Goal: Book appointment/travel/reservation

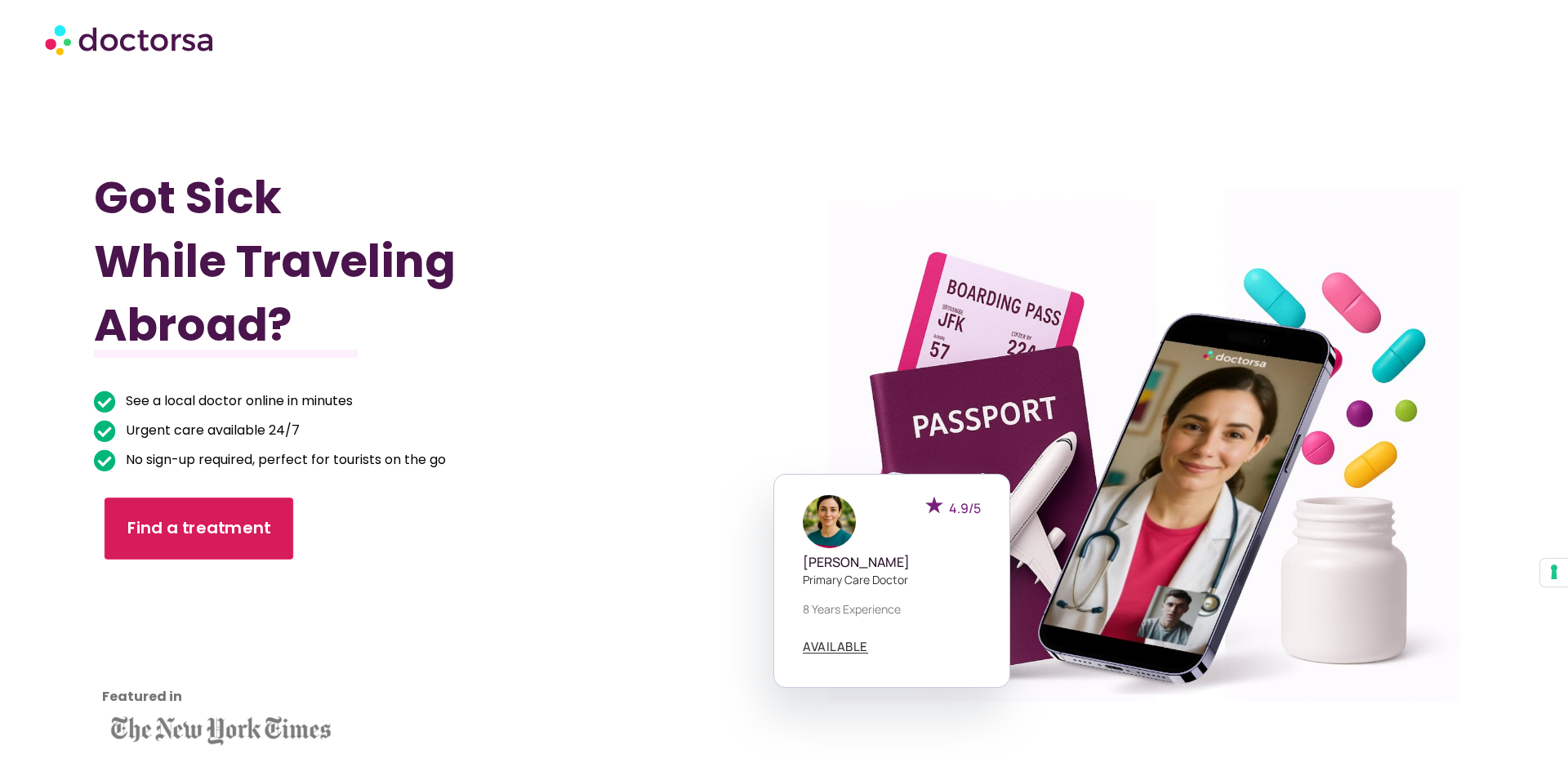
click at [173, 541] on link "Find a treatment" at bounding box center [199, 528] width 189 height 62
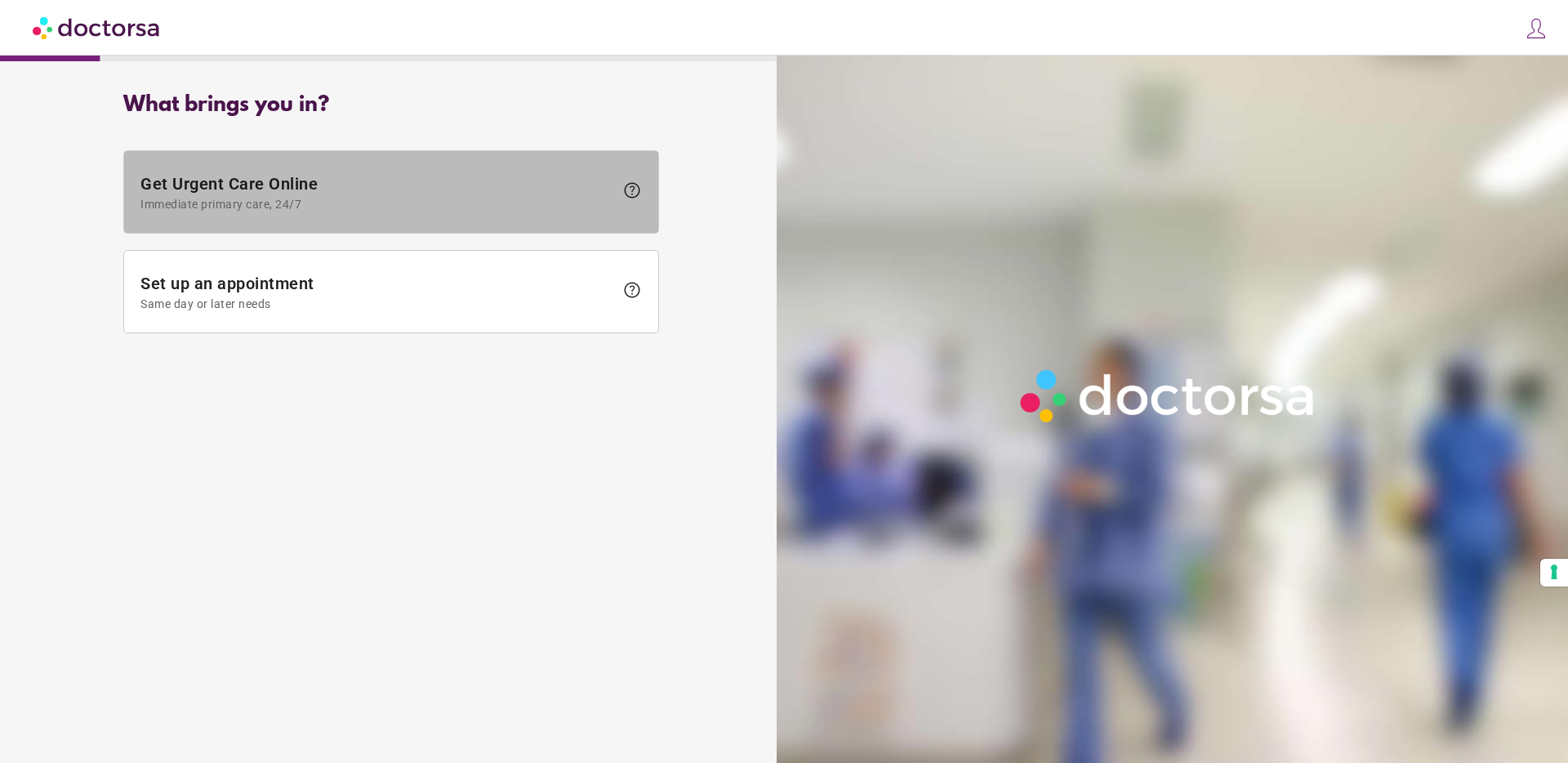
click at [295, 184] on span "Get Urgent Care Online Immediate primary care, 24/7" at bounding box center [377, 192] width 474 height 37
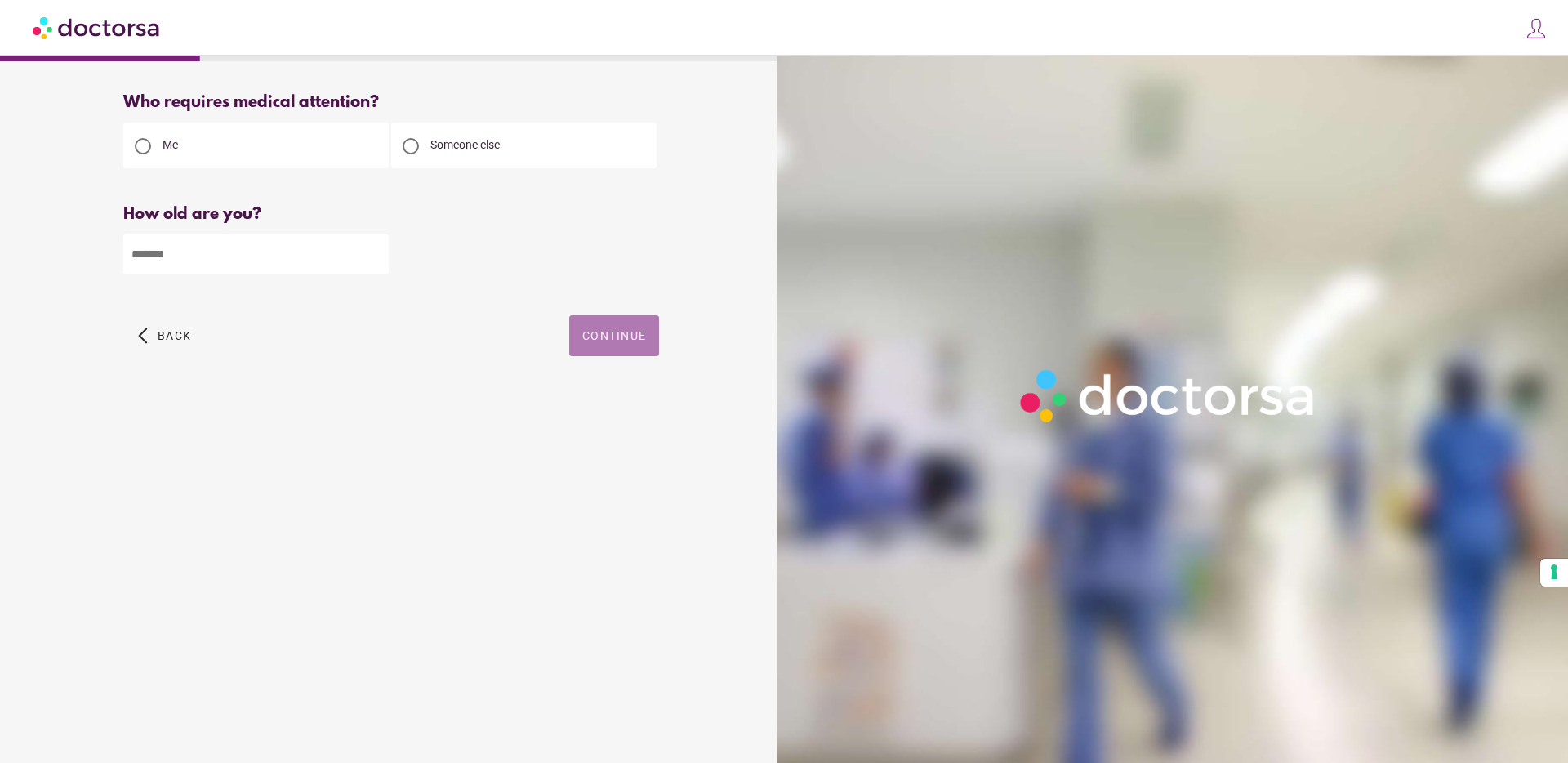
click at [620, 327] on span "button" at bounding box center [614, 335] width 90 height 41
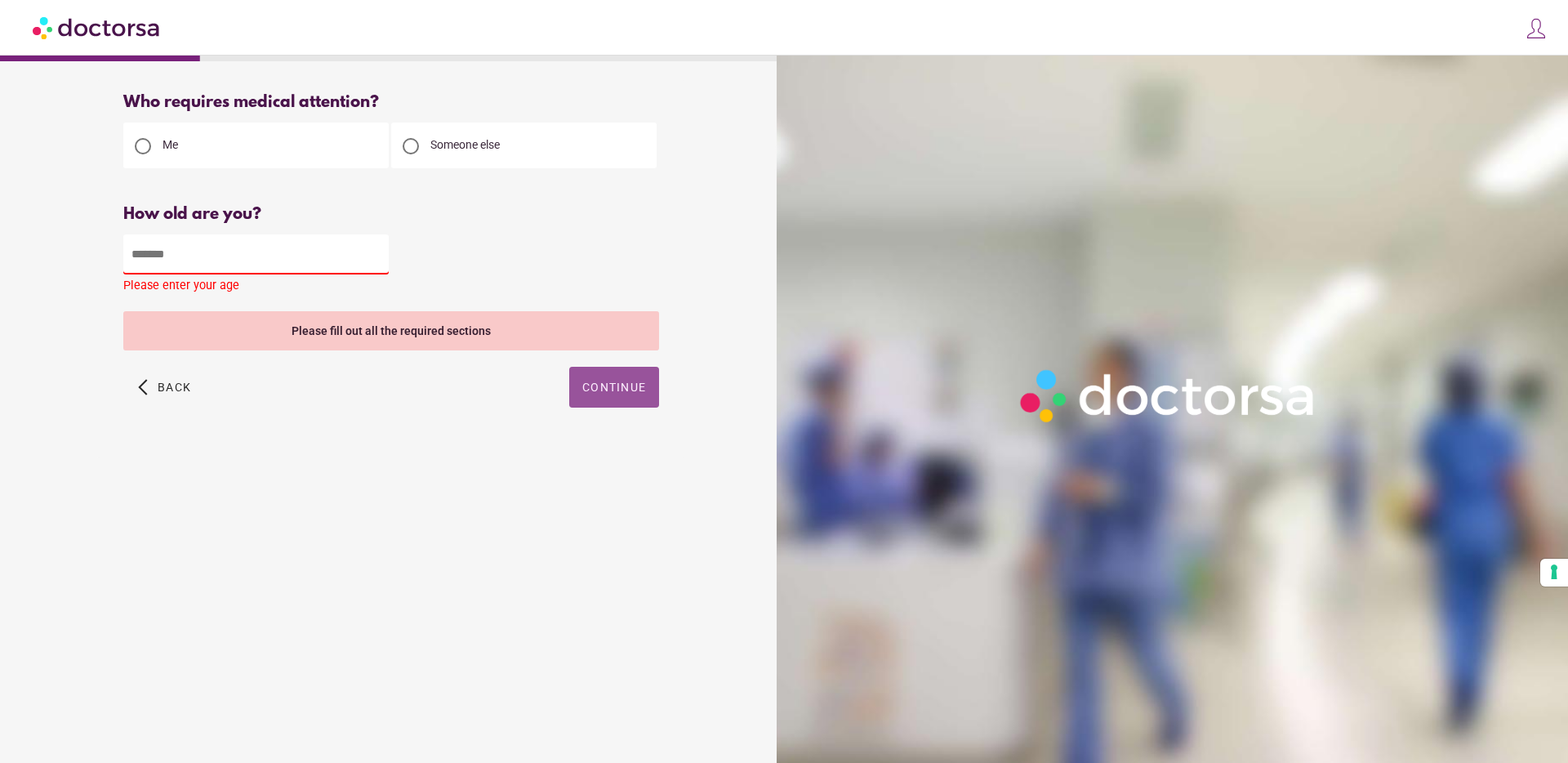
click at [269, 269] on input "number" at bounding box center [255, 254] width 265 height 40
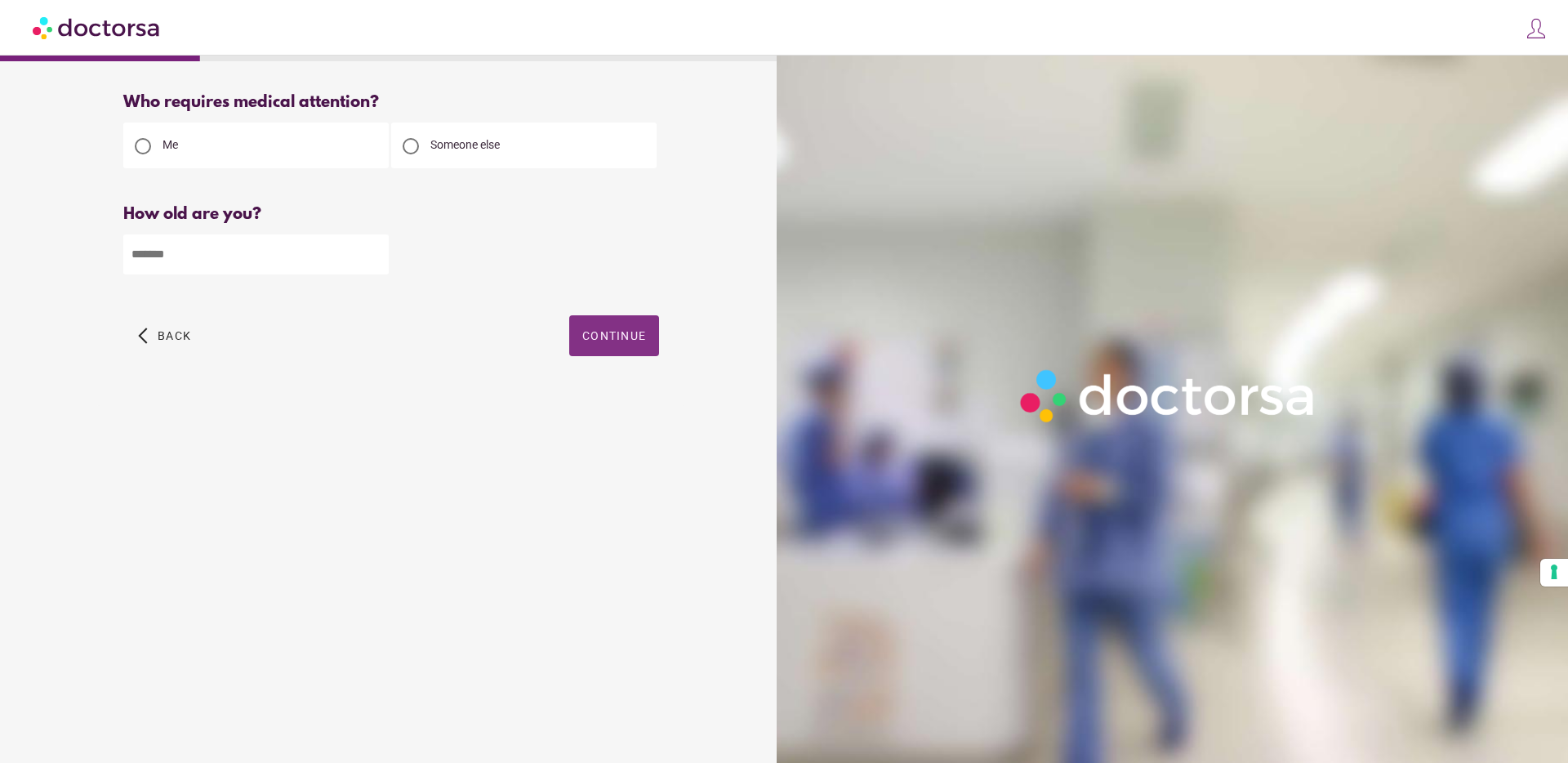
type input "**"
click at [607, 320] on span "button" at bounding box center [614, 335] width 90 height 41
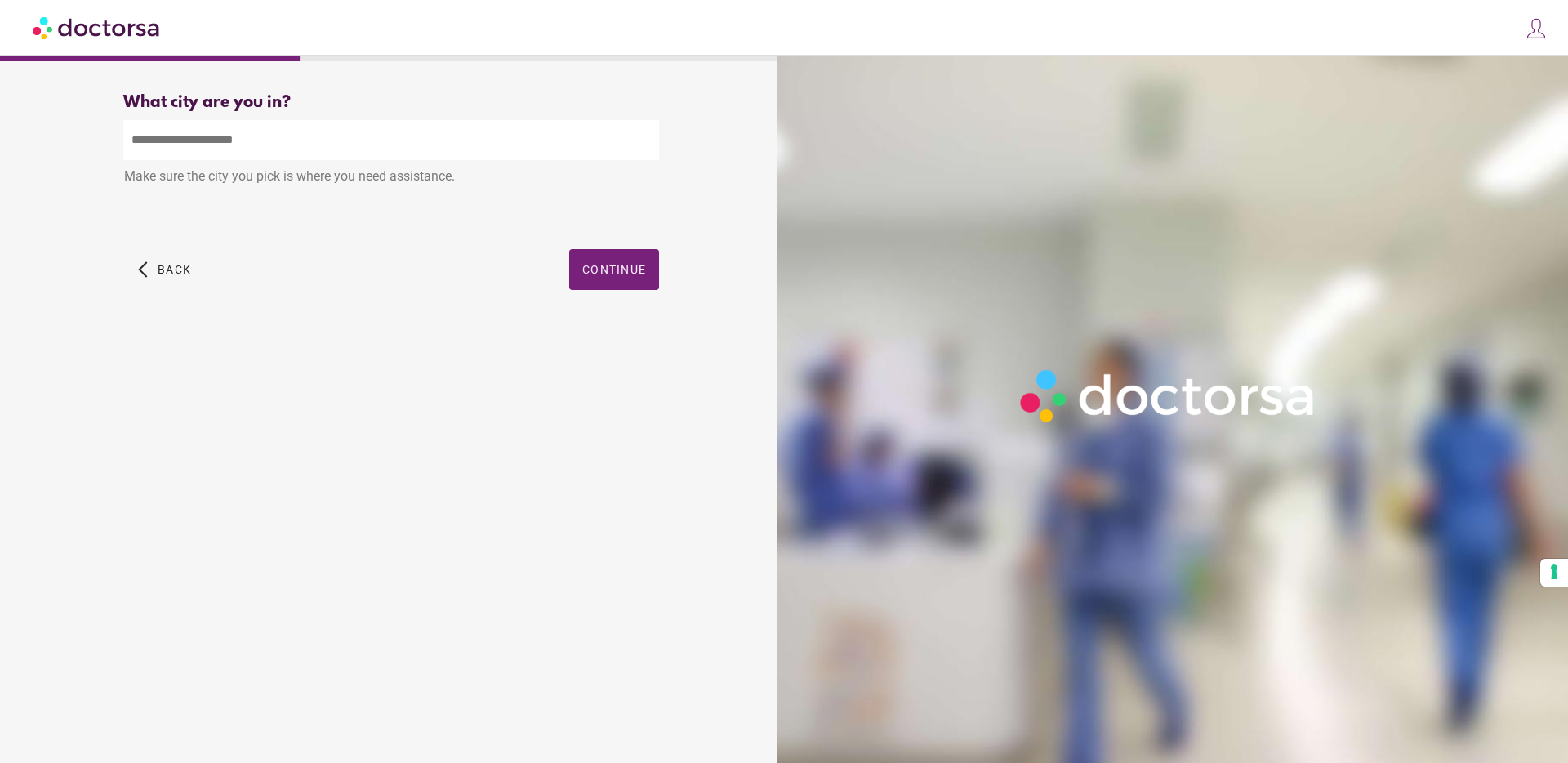
click at [191, 145] on input "text" at bounding box center [391, 140] width 536 height 40
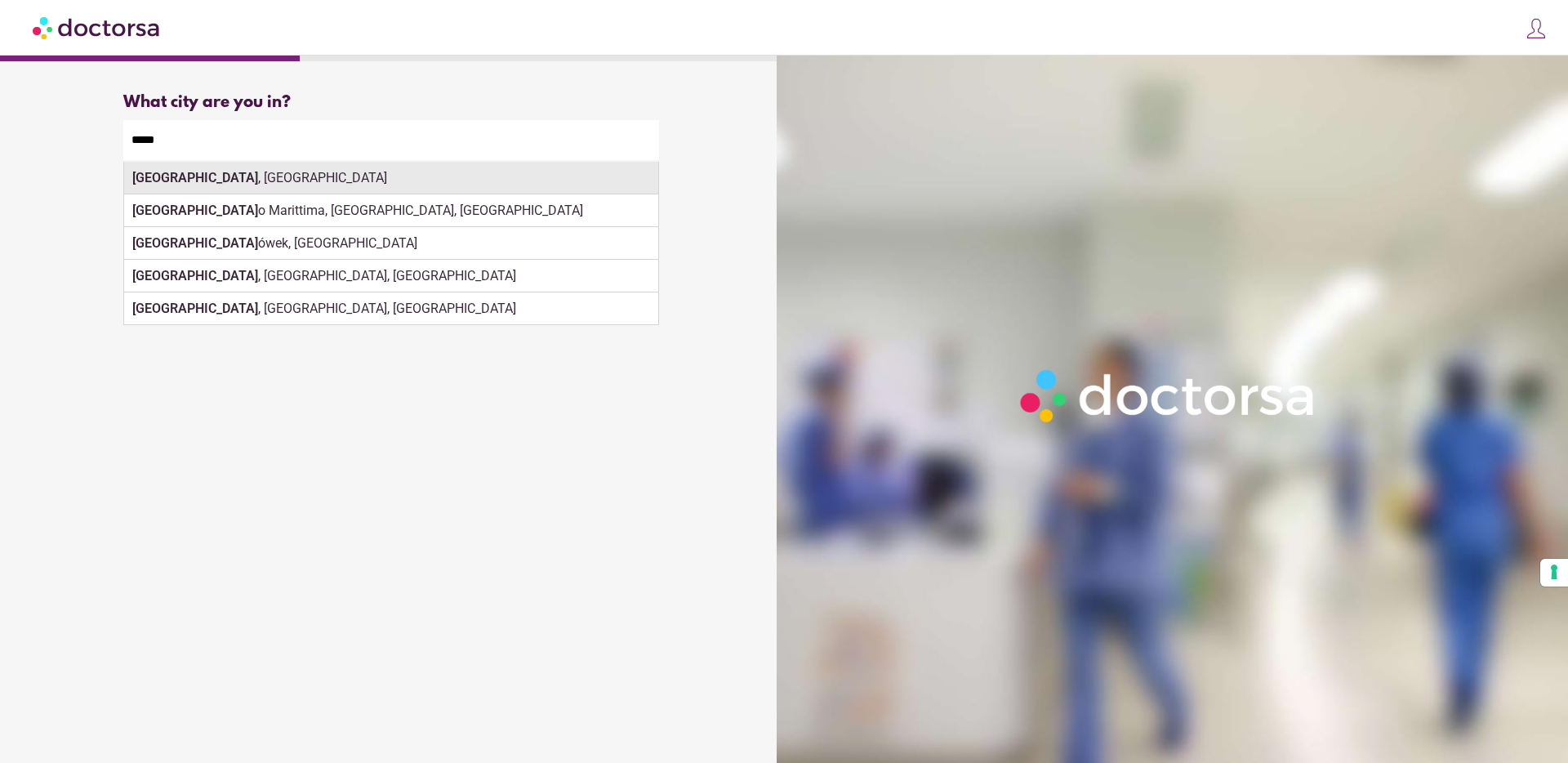
click at [434, 180] on div "Milan , Italy" at bounding box center [391, 178] width 534 height 33
type input "**********"
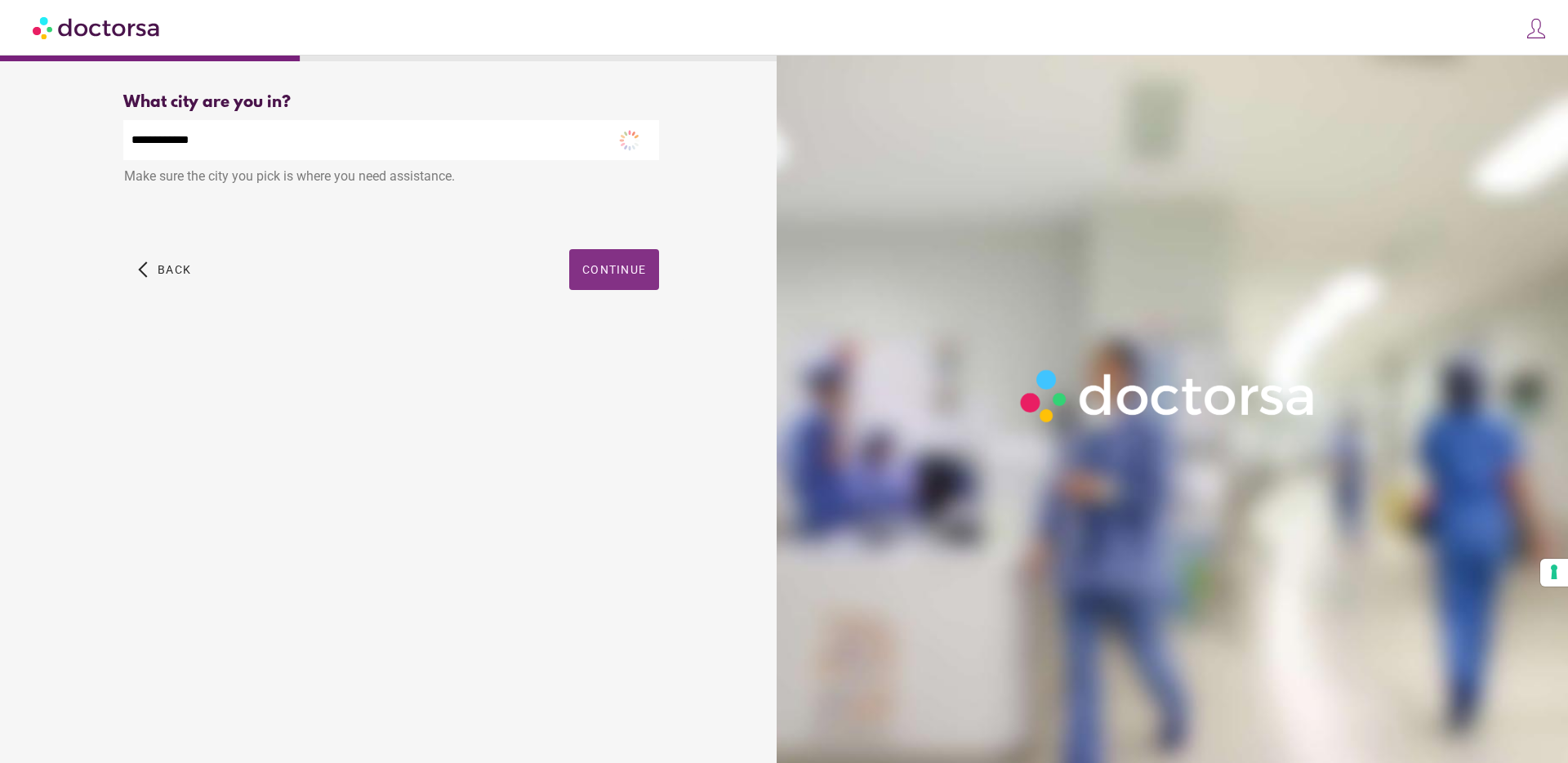
click at [636, 271] on span "Continue" at bounding box center [614, 269] width 64 height 13
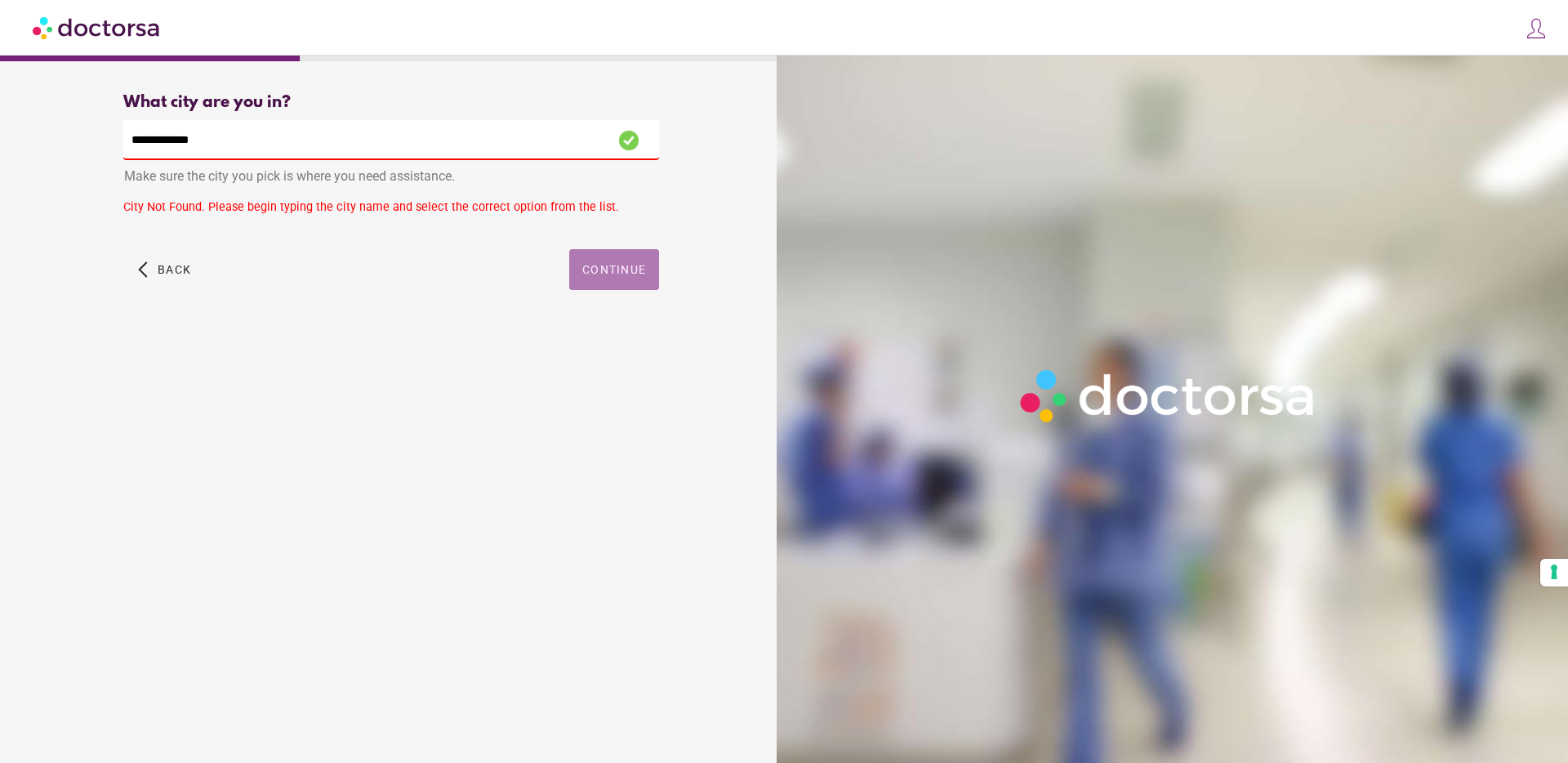
click at [619, 274] on span "Continue" at bounding box center [614, 269] width 64 height 13
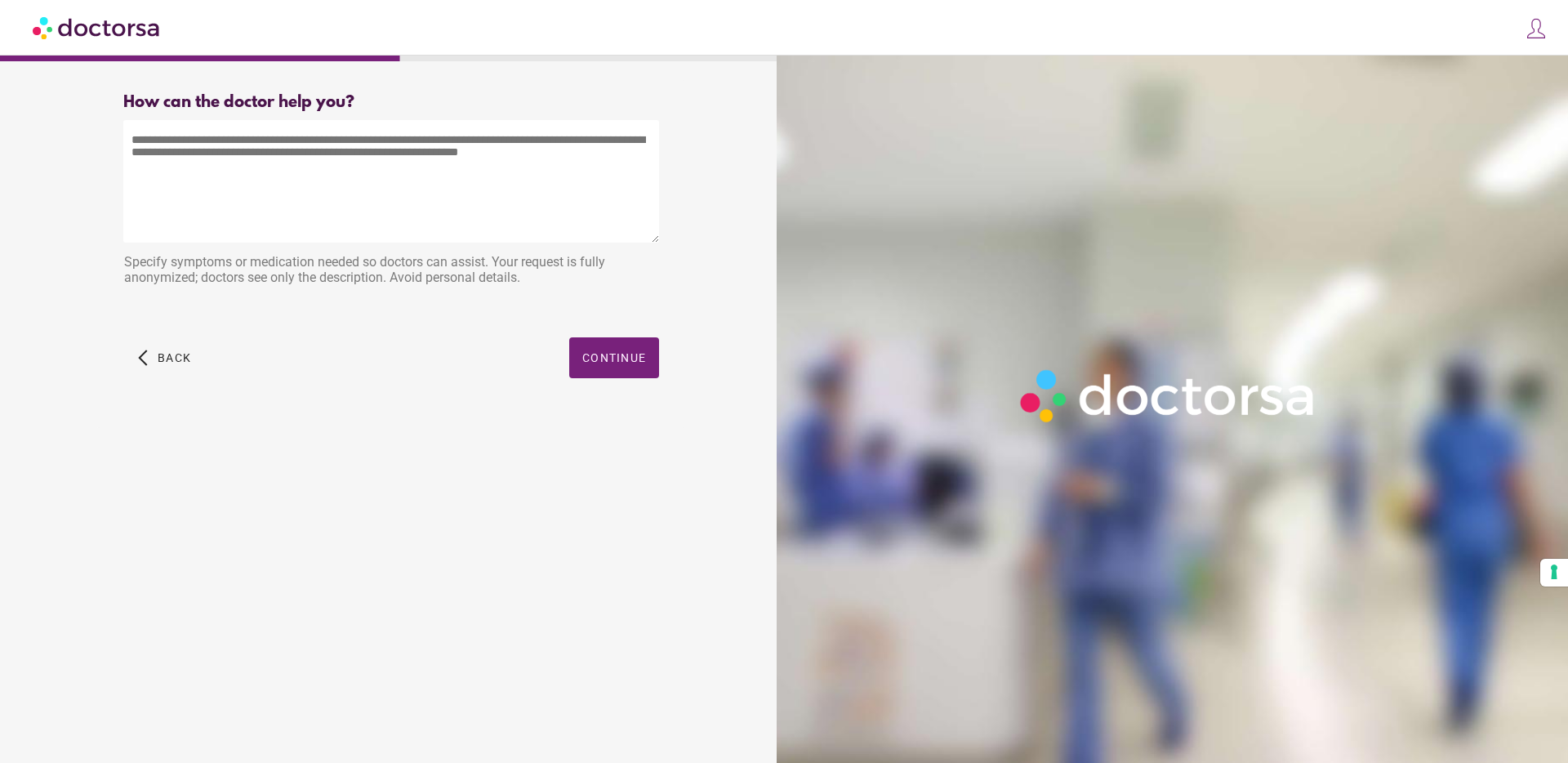
click at [281, 202] on textarea at bounding box center [391, 181] width 536 height 122
type textarea "*"
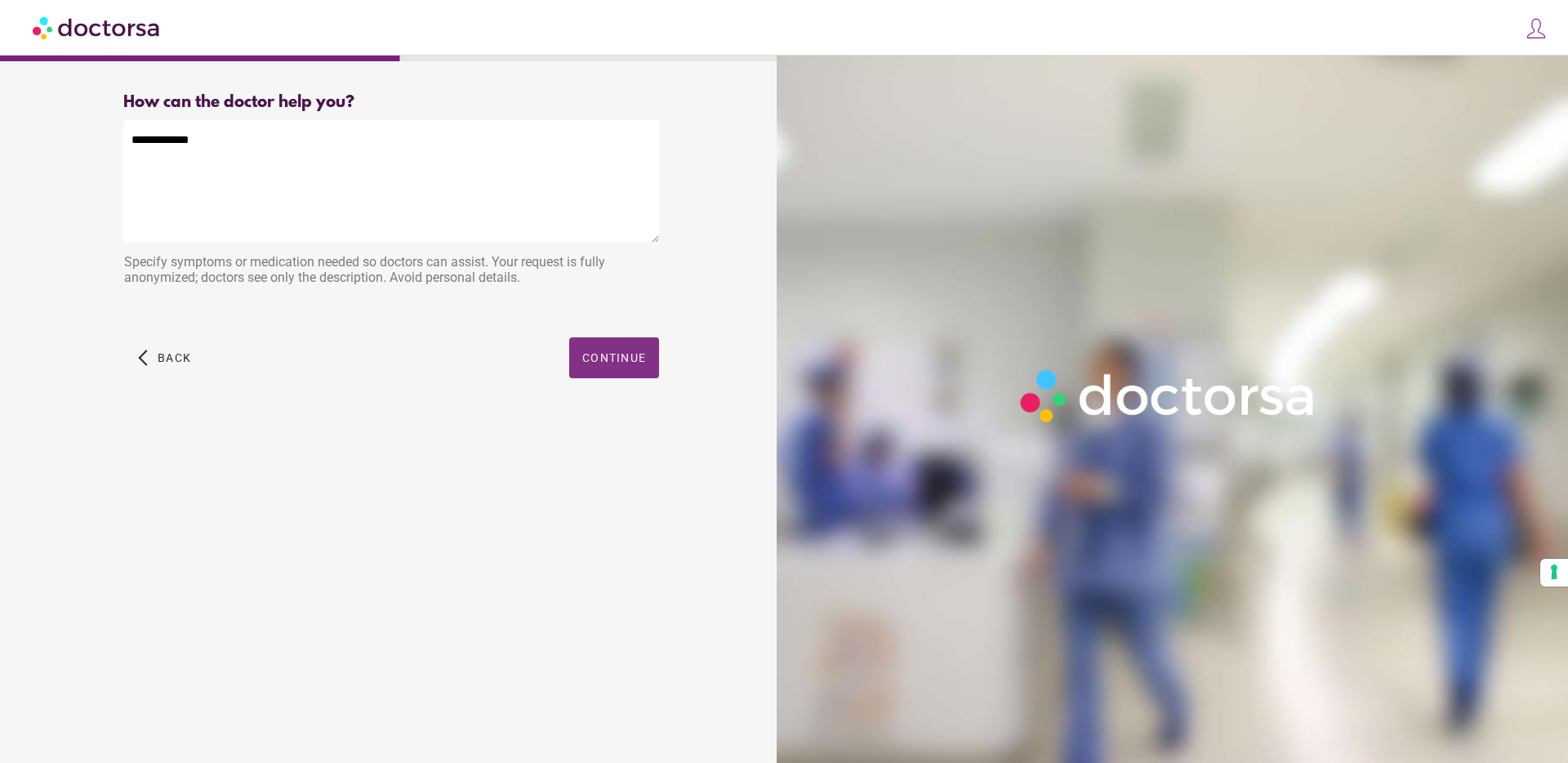
type textarea "**********"
click at [626, 354] on span "Continue" at bounding box center [614, 357] width 64 height 13
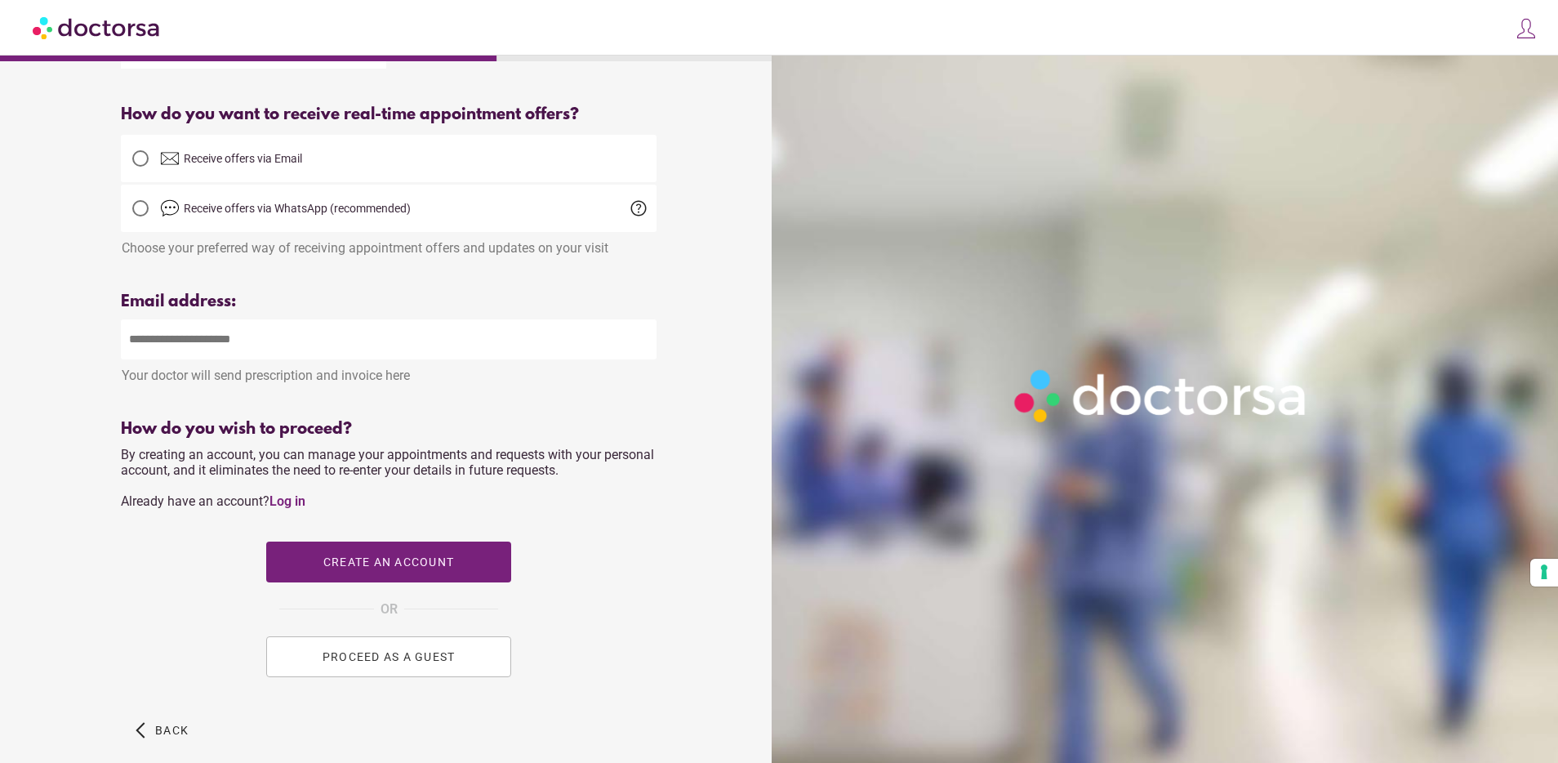
scroll to position [447, 0]
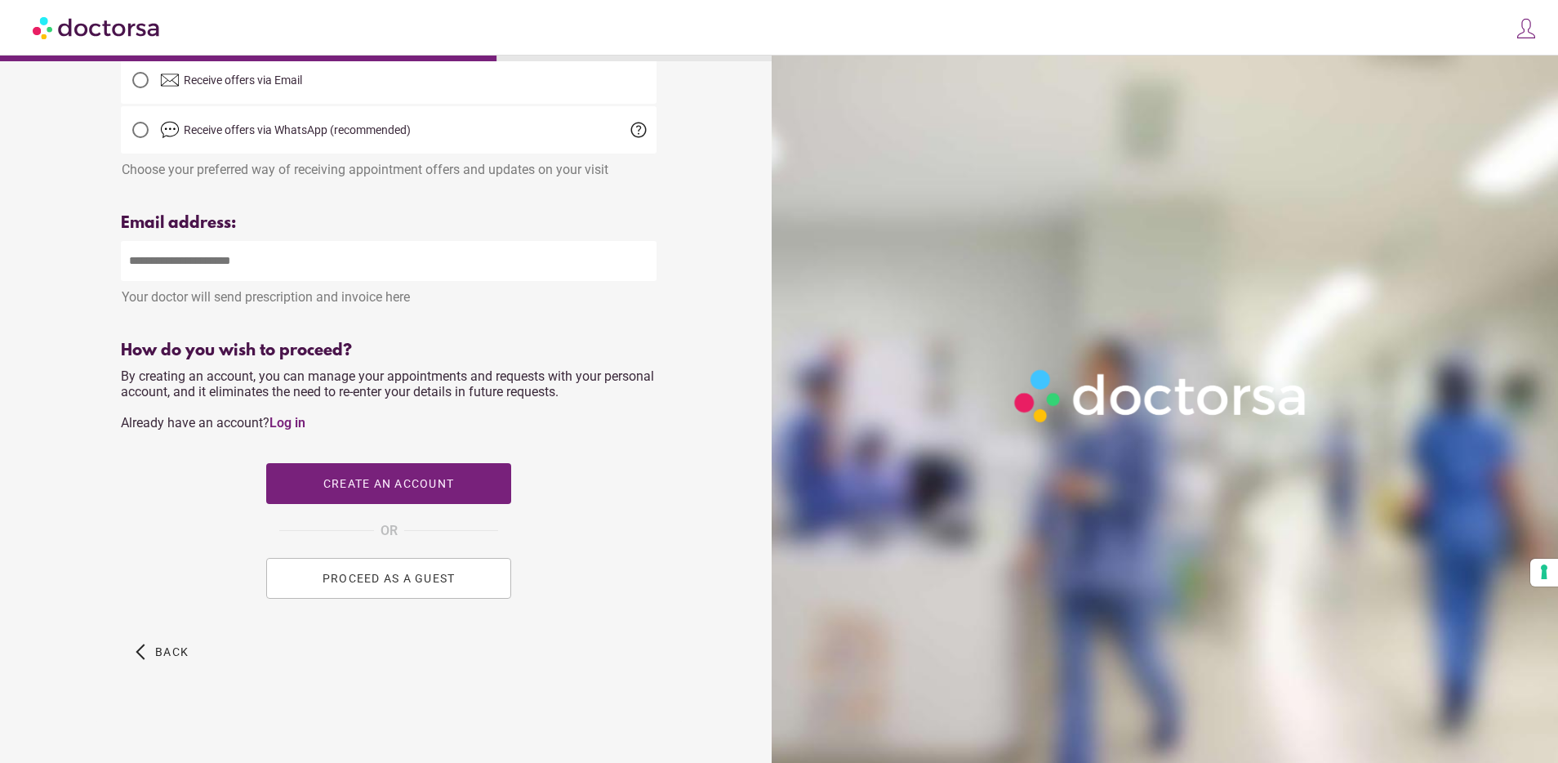
click at [354, 591] on button "PROCEED AS A GUEST" at bounding box center [388, 578] width 245 height 41
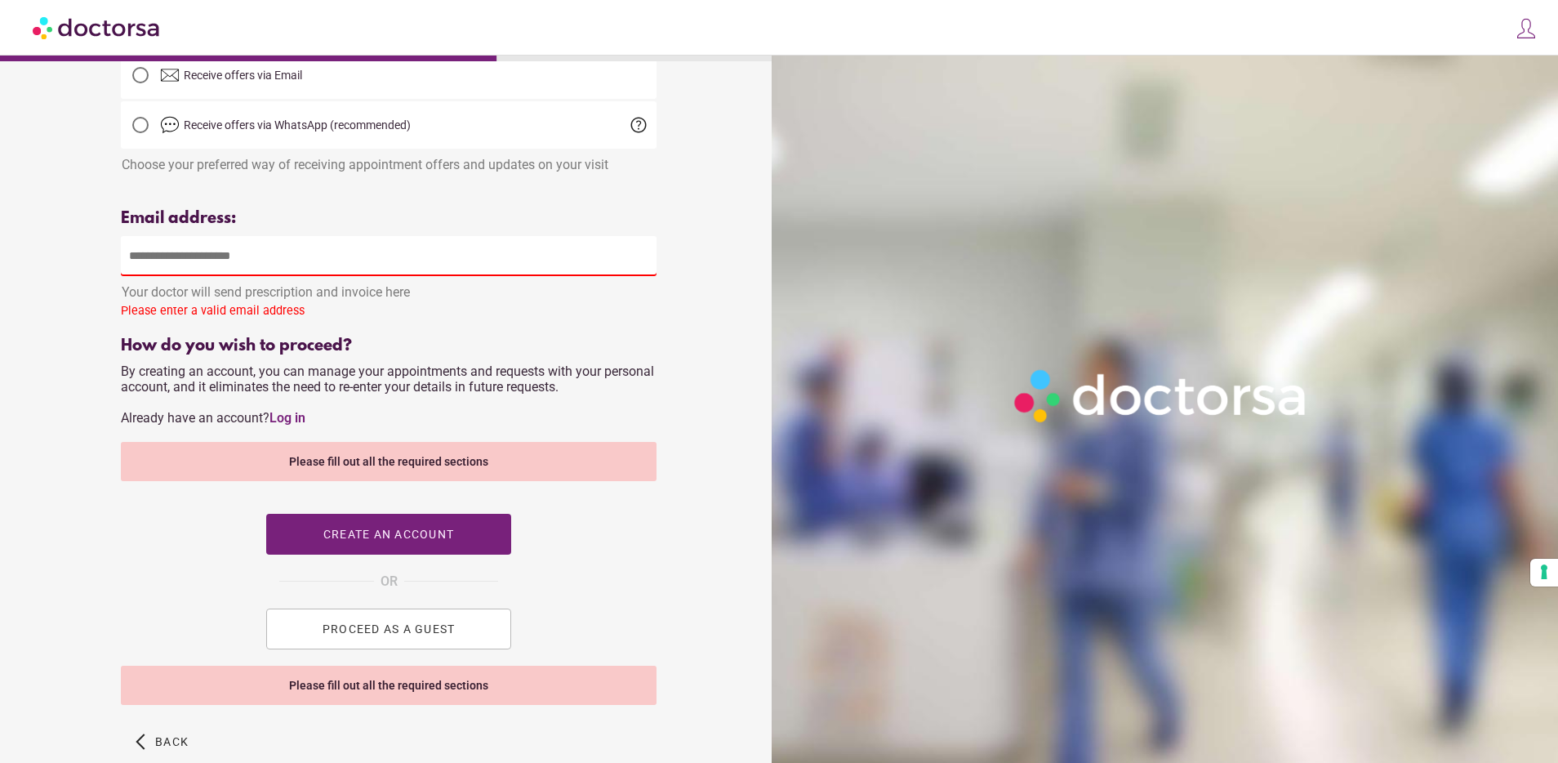
click at [377, 635] on span "PROCEED AS A GUEST" at bounding box center [388, 628] width 133 height 13
click at [185, 255] on input "email" at bounding box center [389, 256] width 536 height 40
click at [51, 285] on div "Your name Patient's name Use your real name to ensure proper care. Your details…" at bounding box center [388, 222] width 761 height 1178
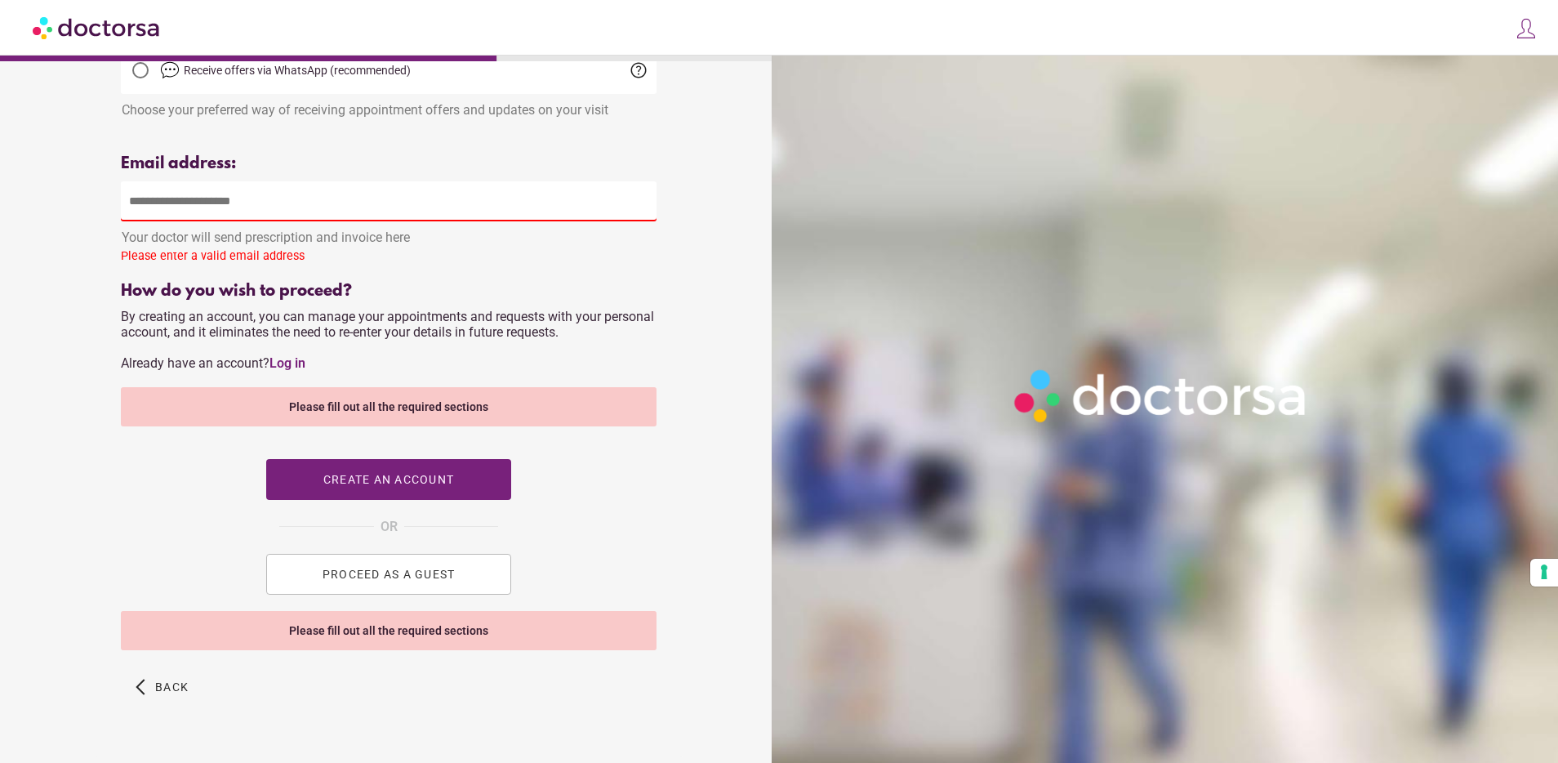
scroll to position [541, 0]
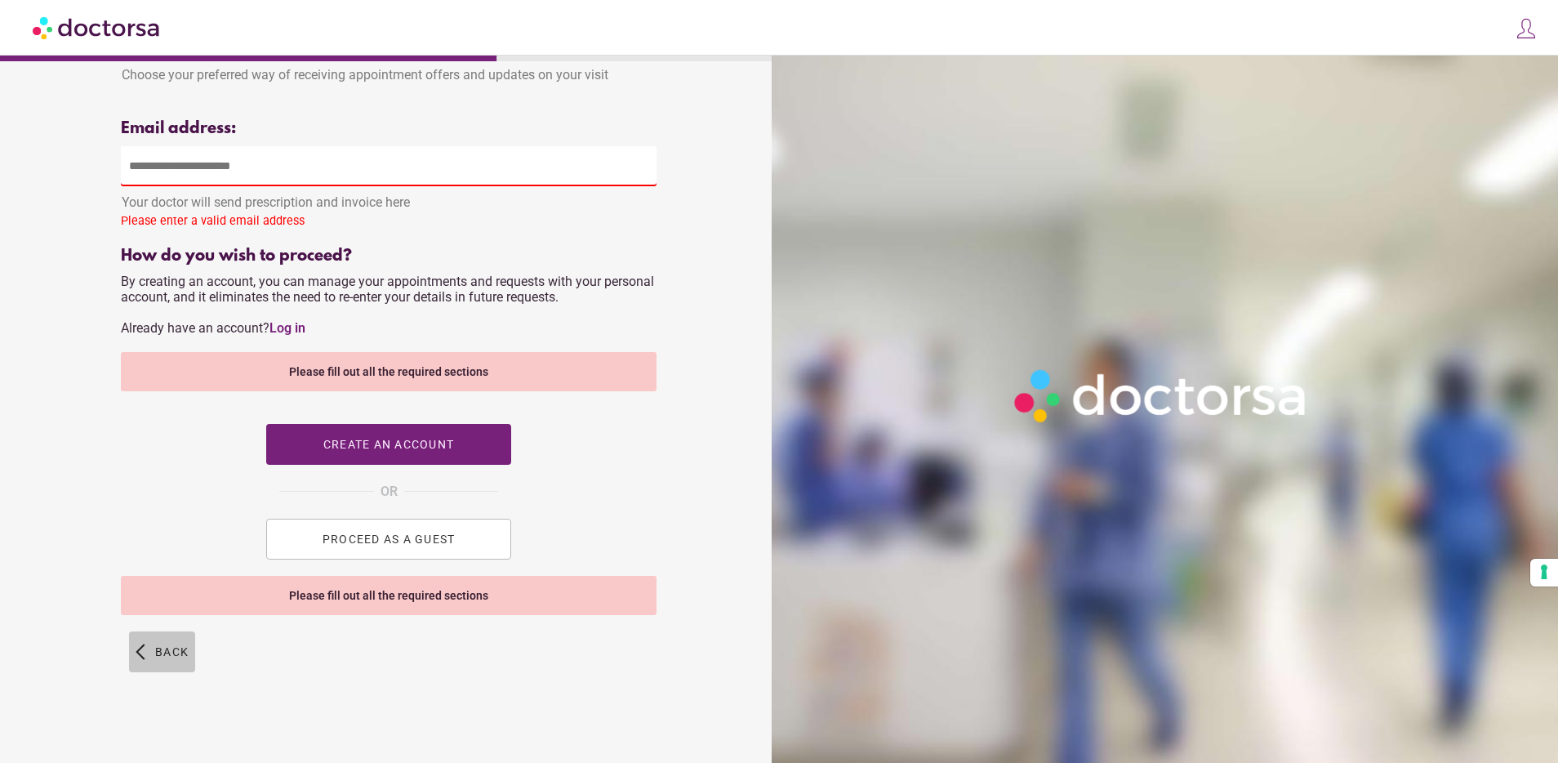
click at [185, 654] on span "Back" at bounding box center [171, 651] width 33 height 13
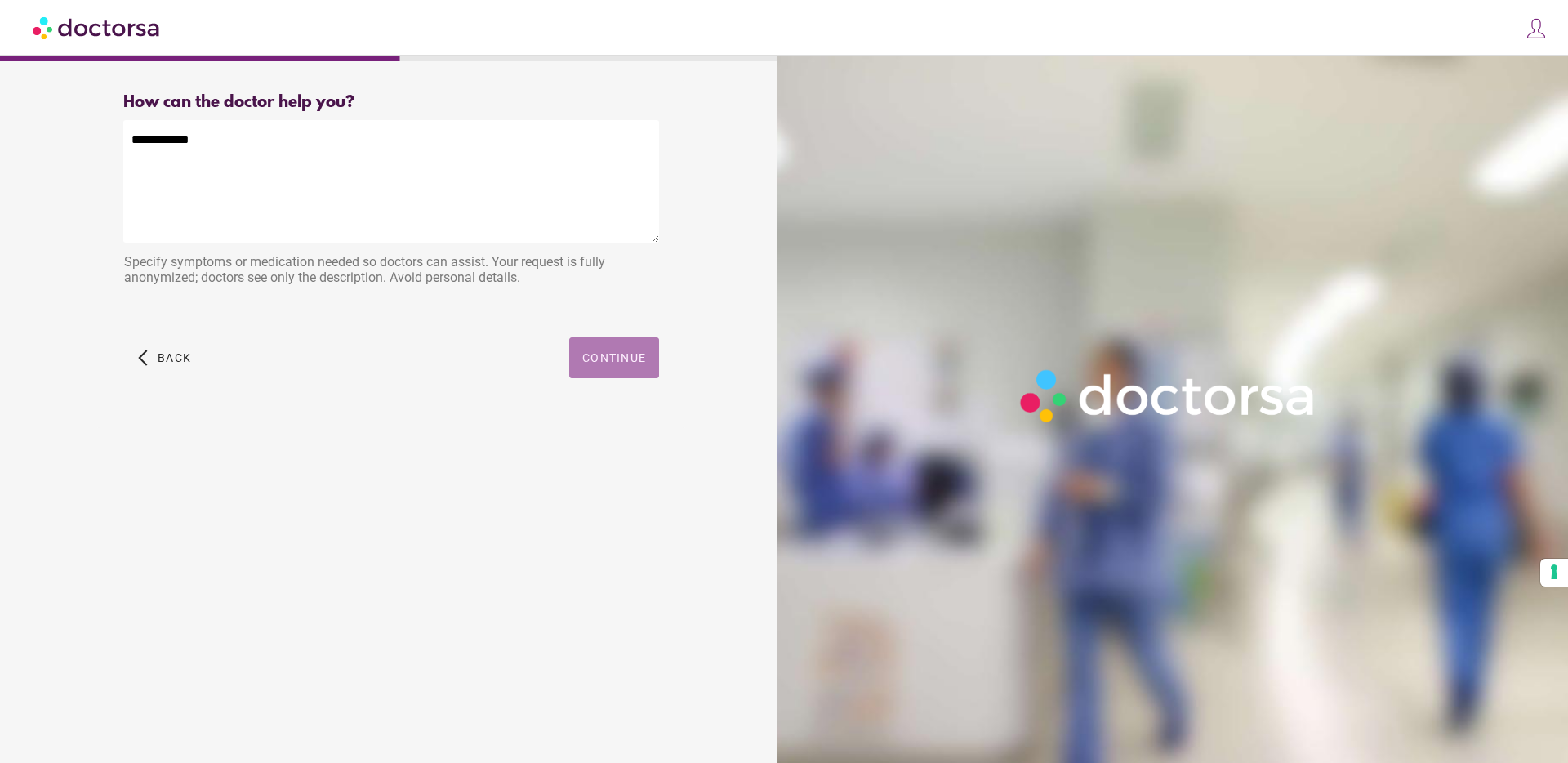
click at [603, 367] on span "button" at bounding box center [614, 357] width 90 height 41
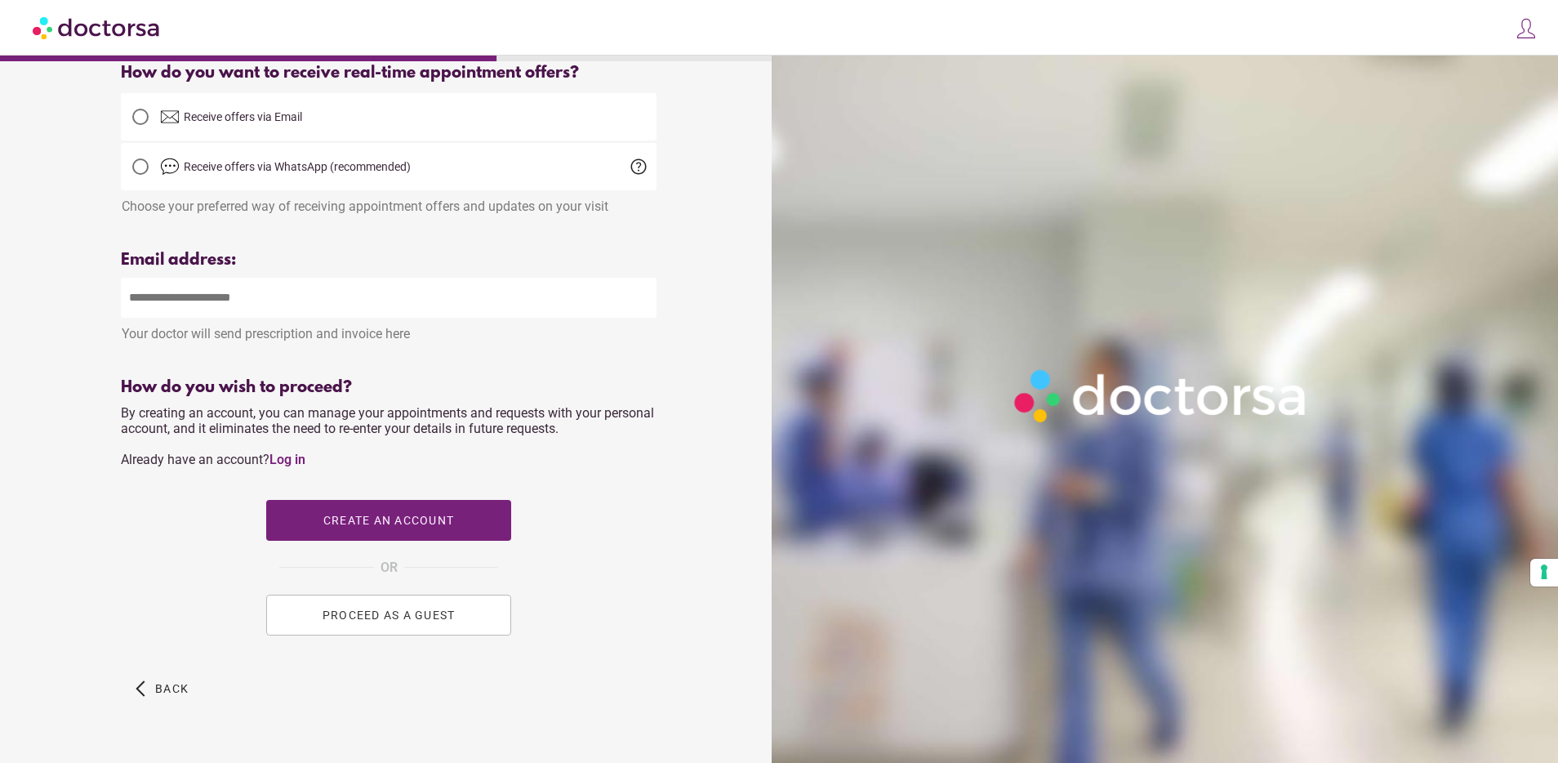
scroll to position [447, 0]
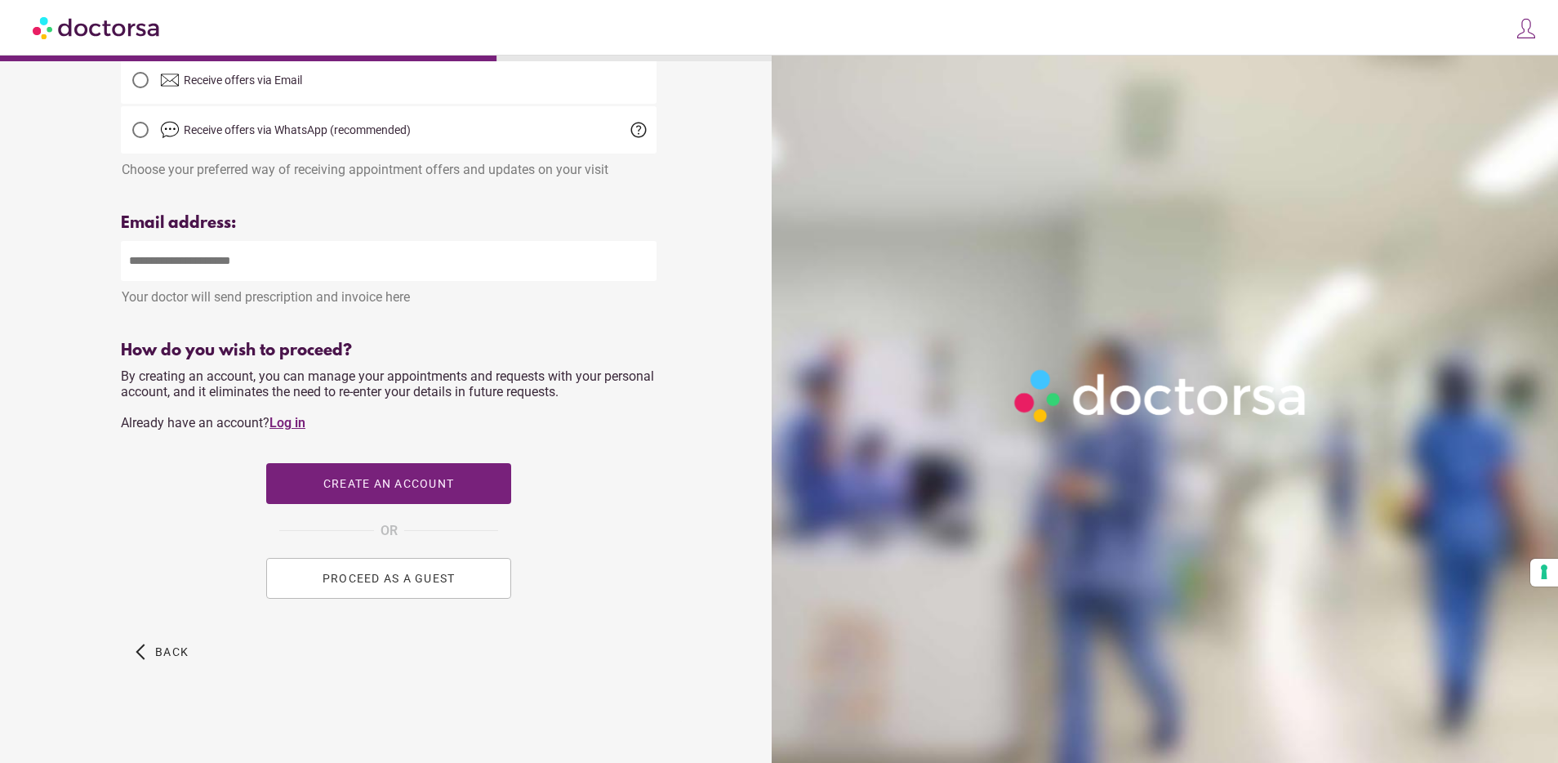
click at [296, 422] on link "Log in" at bounding box center [287, 423] width 36 height 16
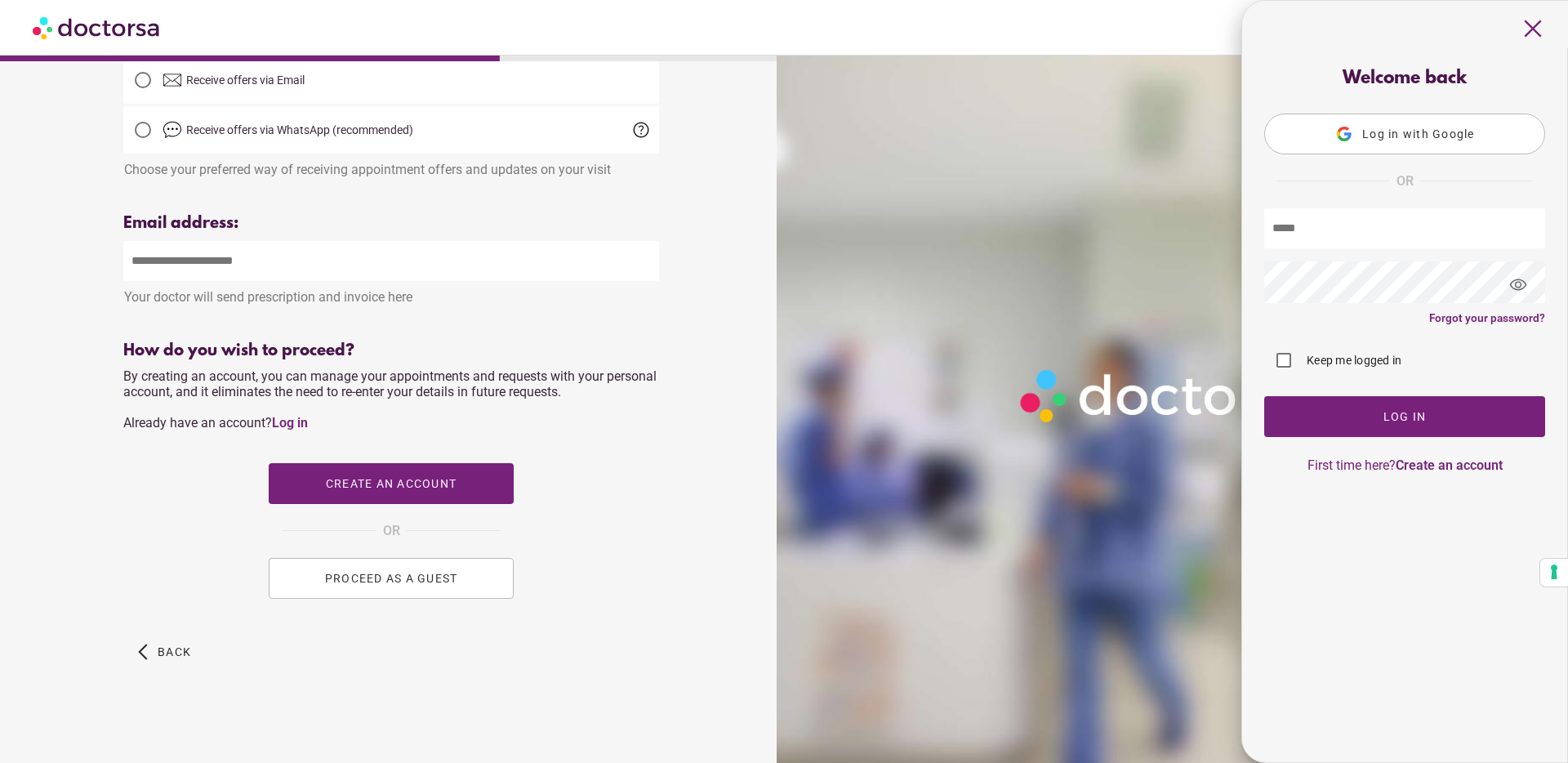
click at [1399, 228] on input "text" at bounding box center [1404, 228] width 281 height 40
click at [1319, 254] on form "visibility Forgot your password? Keep me logged in Please fill out all the requ…" at bounding box center [1404, 322] width 281 height 229
click at [1513, 25] on div "close" at bounding box center [1405, 24] width 327 height 47
click at [1528, 25] on span "close" at bounding box center [1532, 28] width 31 height 31
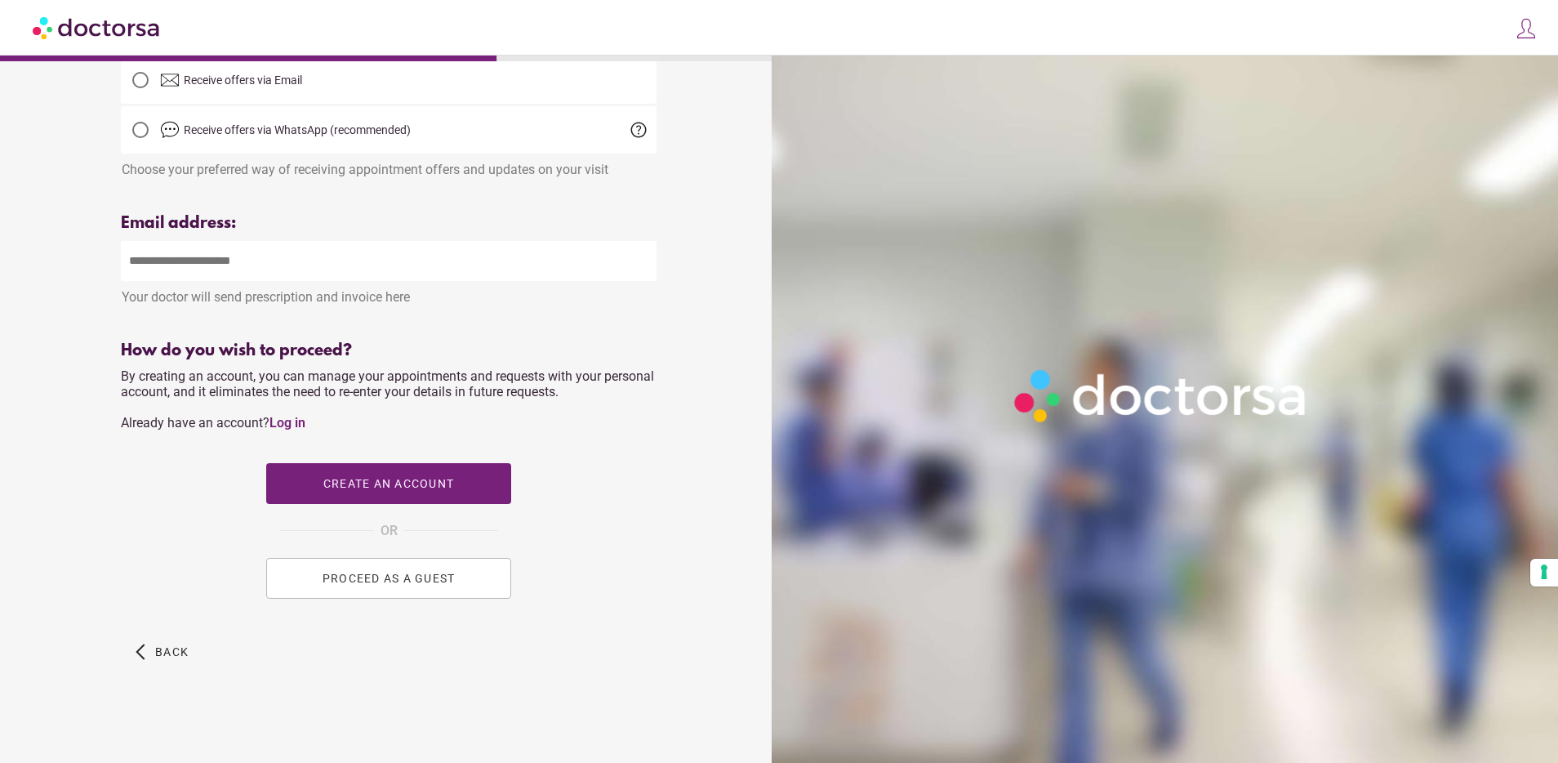
click at [92, 28] on img at bounding box center [97, 27] width 129 height 37
